Goal: Task Accomplishment & Management: Use online tool/utility

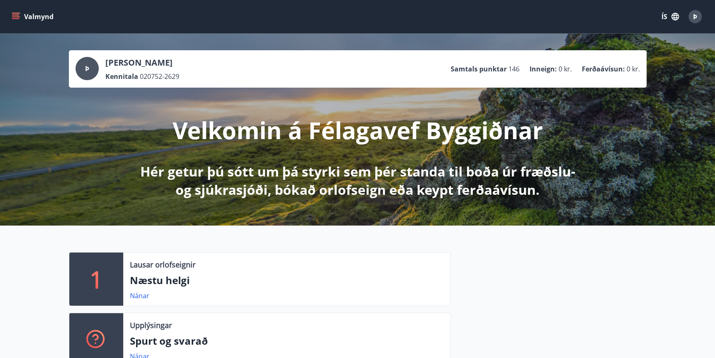
click at [16, 17] on icon "menu" at bounding box center [16, 16] width 9 height 1
click at [275, 32] on div "Valmynd ÍS Þ" at bounding box center [357, 16] width 715 height 33
click at [15, 16] on icon "menu" at bounding box center [16, 16] width 8 height 8
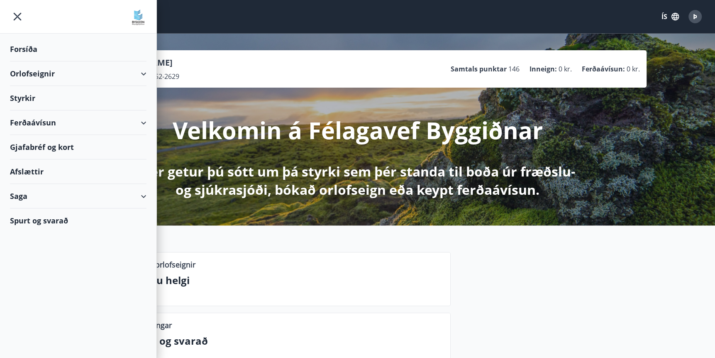
click at [147, 195] on icon at bounding box center [144, 196] width 10 height 10
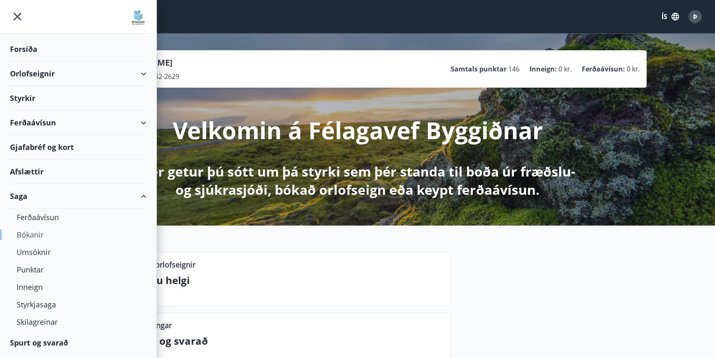
click at [41, 235] on div "Bókanir" at bounding box center [78, 234] width 123 height 17
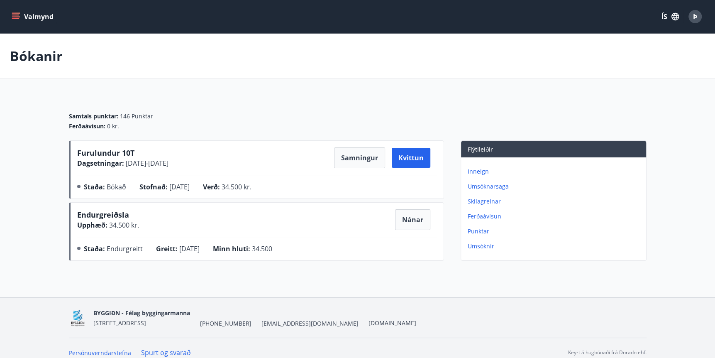
click at [14, 17] on icon "menu" at bounding box center [16, 16] width 8 height 8
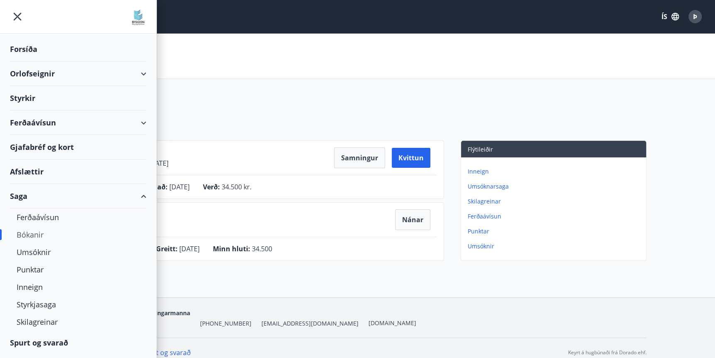
click at [10, 9] on button "Valmynd" at bounding box center [33, 16] width 47 height 15
click at [202, 67] on div "Bókanir" at bounding box center [357, 56] width 715 height 45
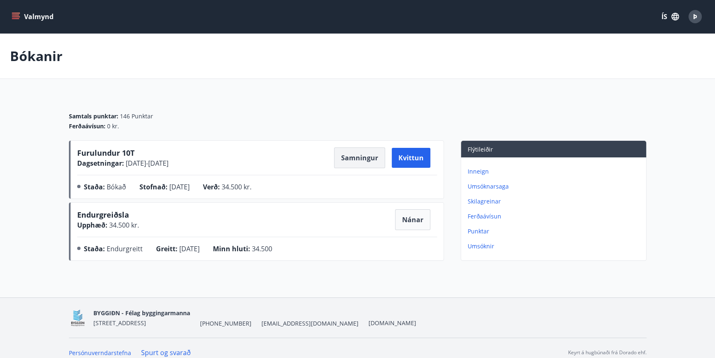
click at [364, 159] on button "Samningur" at bounding box center [359, 157] width 51 height 21
click at [360, 160] on button "Samningur" at bounding box center [359, 157] width 51 height 21
click at [421, 40] on div "Bókanir" at bounding box center [357, 56] width 715 height 45
drag, startPoint x: 343, startPoint y: 157, endPoint x: 367, endPoint y: 152, distance: 24.9
click at [367, 152] on button "Samningur" at bounding box center [359, 157] width 51 height 21
